Goal: Find specific page/section: Find specific page/section

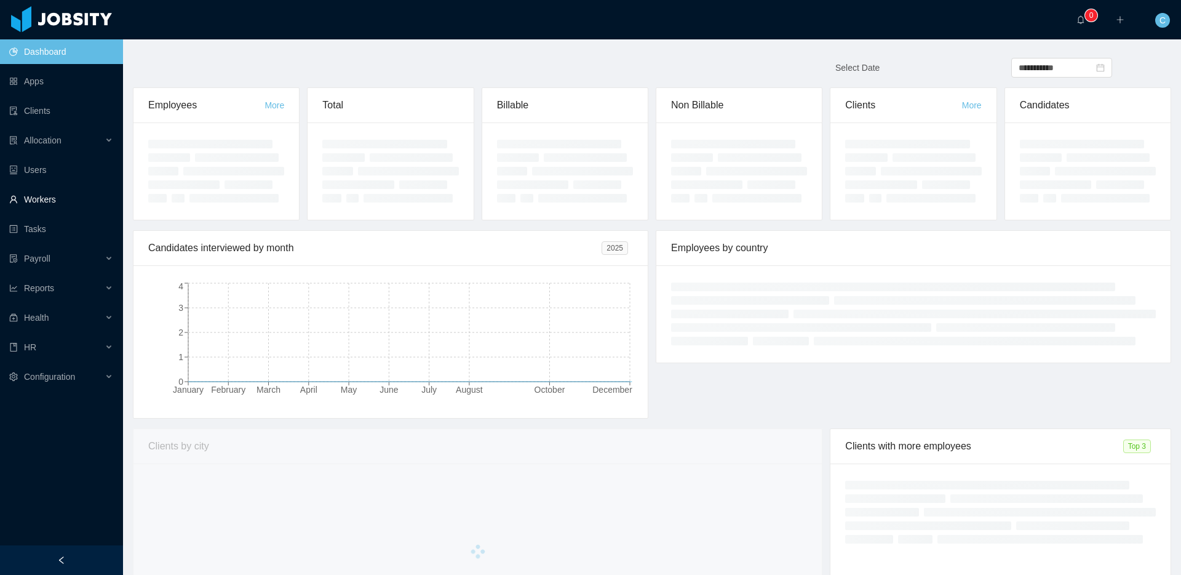
click at [59, 198] on link "Workers" at bounding box center [61, 199] width 104 height 25
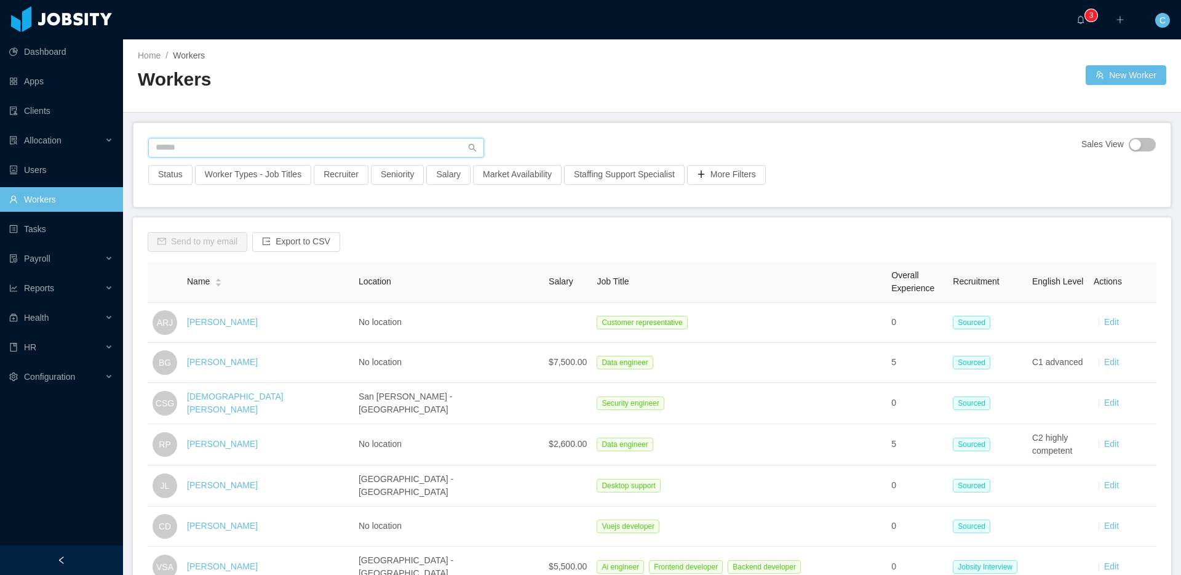
click at [231, 149] on input "text" at bounding box center [316, 148] width 336 height 20
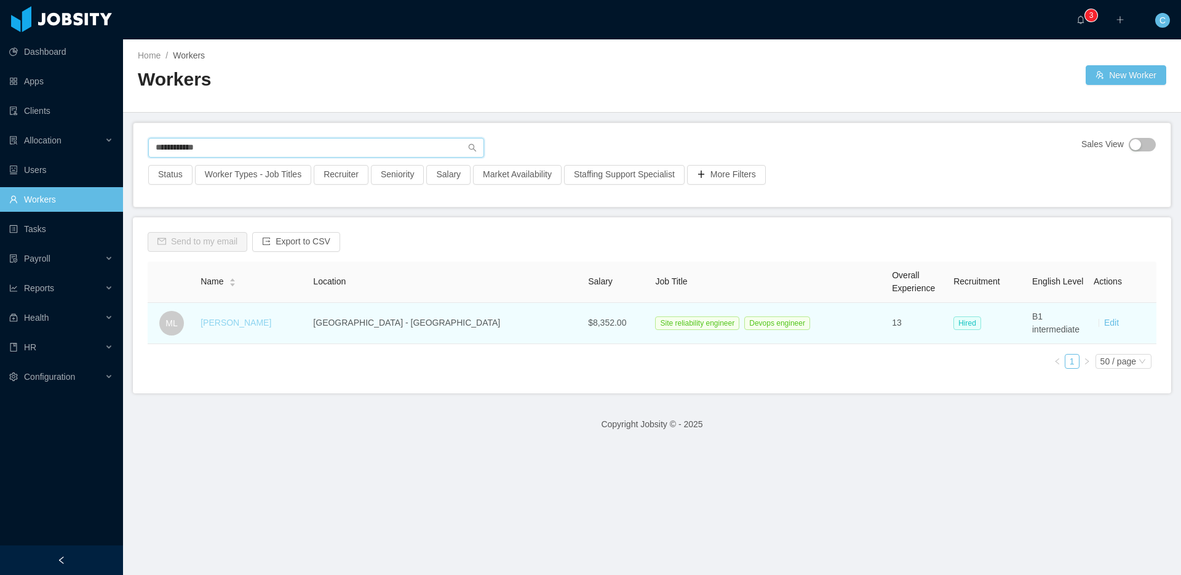
type input "**********"
click at [229, 325] on link "[PERSON_NAME]" at bounding box center [236, 322] width 71 height 10
